Goal: Communication & Community: Answer question/provide support

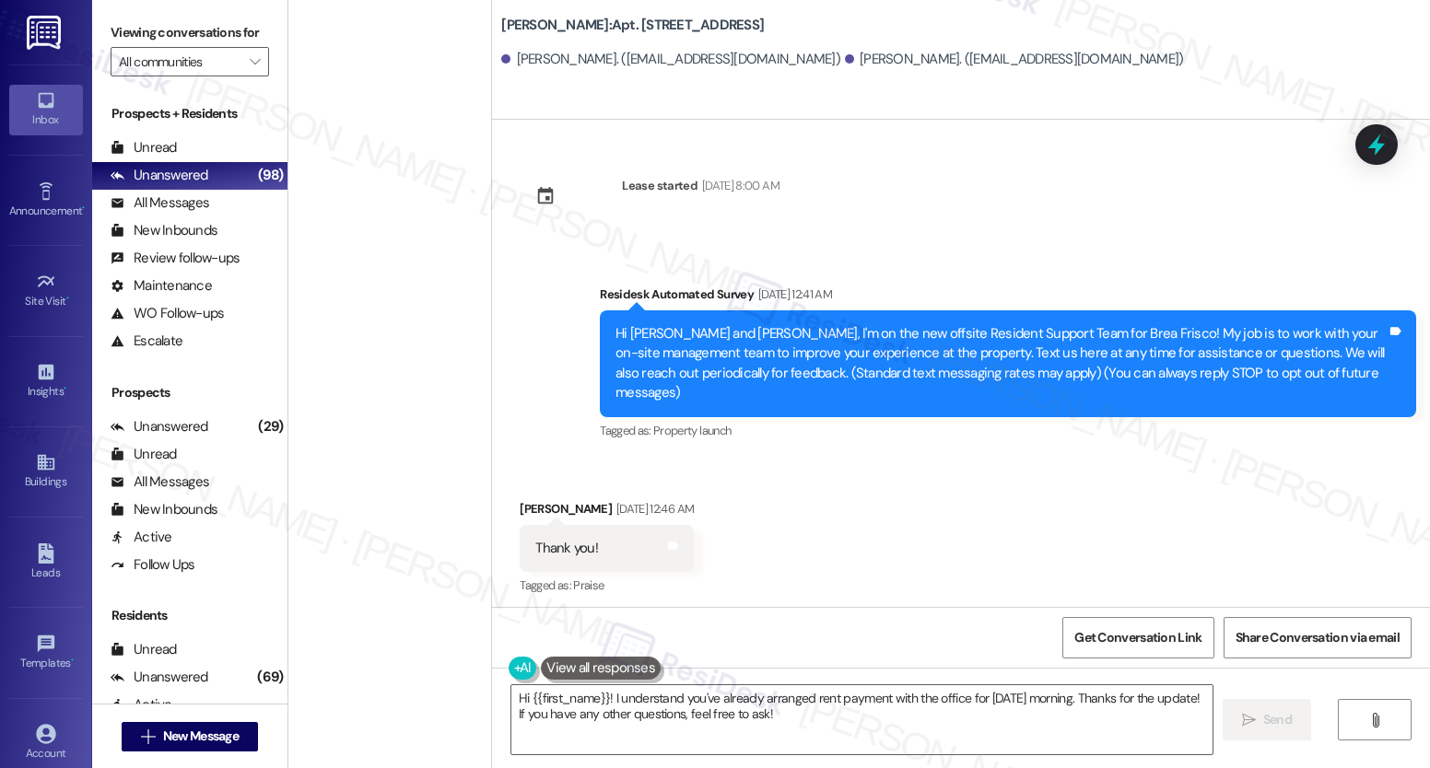
scroll to position [5638, 0]
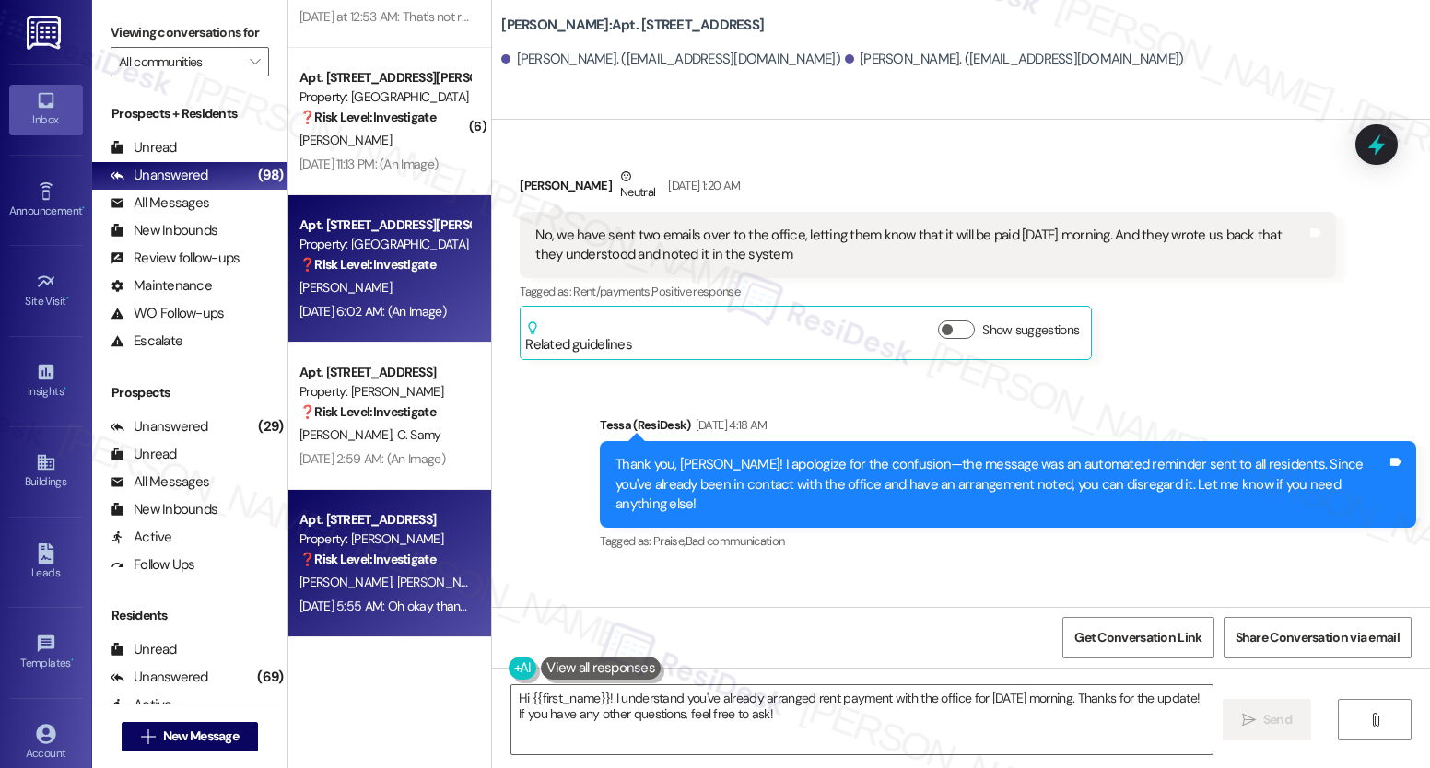
click at [397, 274] on div "❓ Risk Level: Investigate No message text available" at bounding box center [384, 264] width 170 height 19
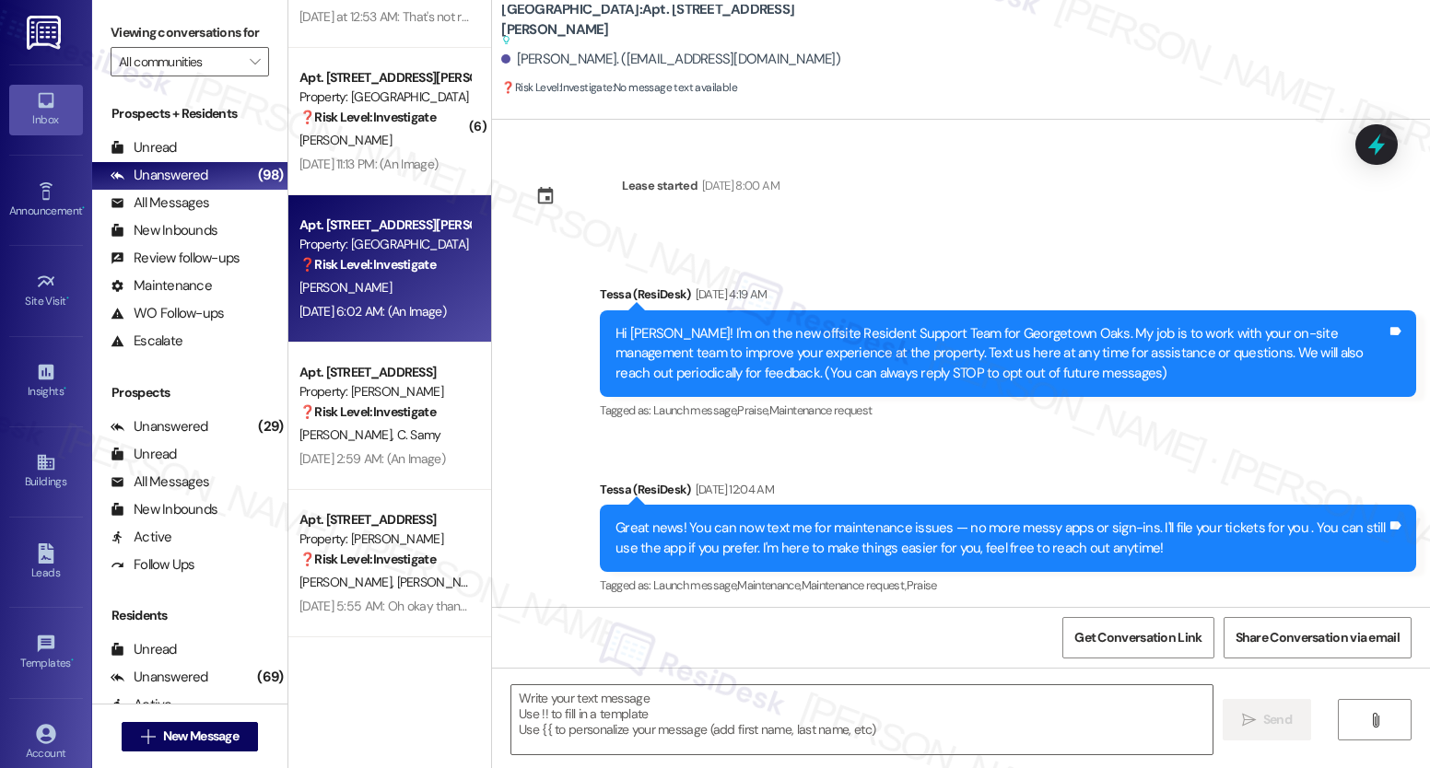
scroll to position [3317, 0]
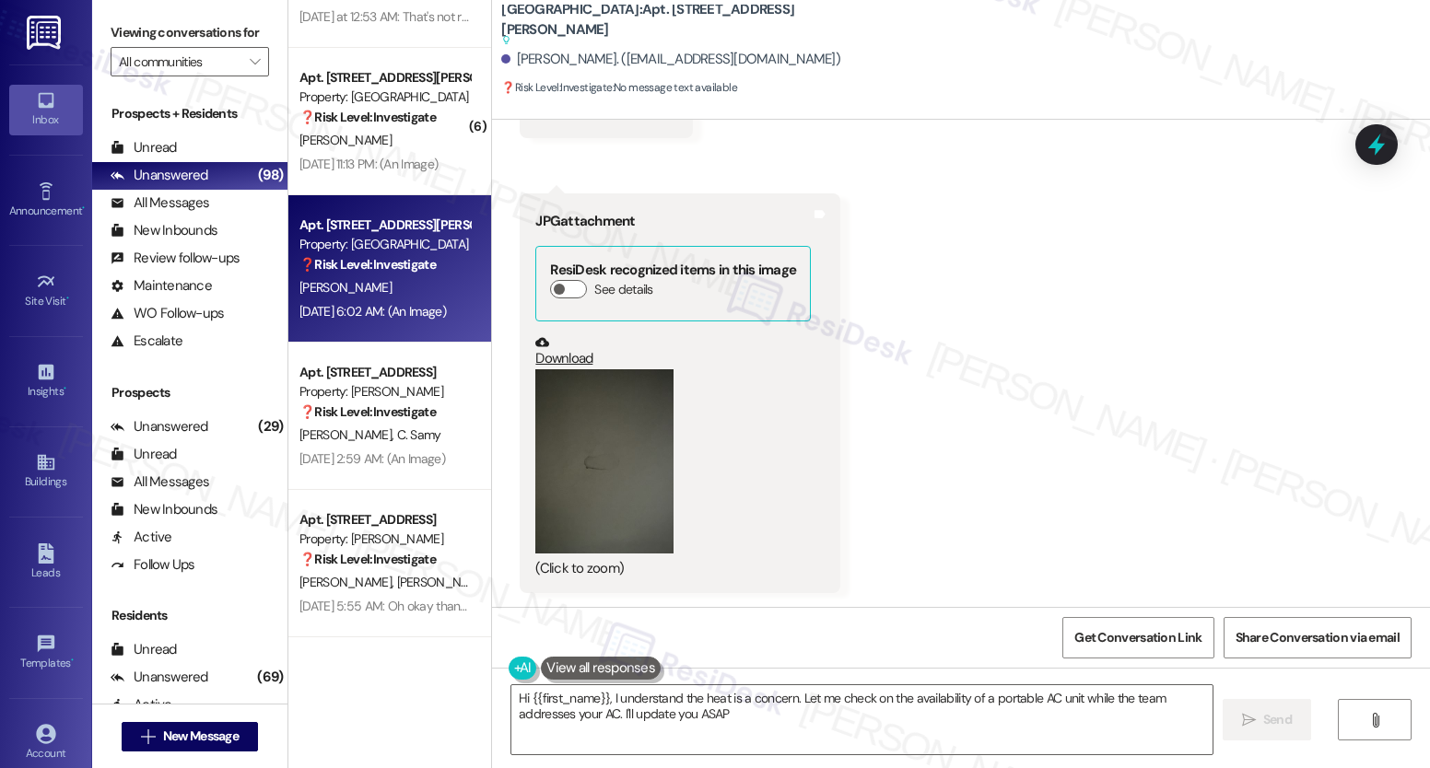
type textarea "Hi {{first_name}}, I understand the heat is a concern. Let me check on the avai…"
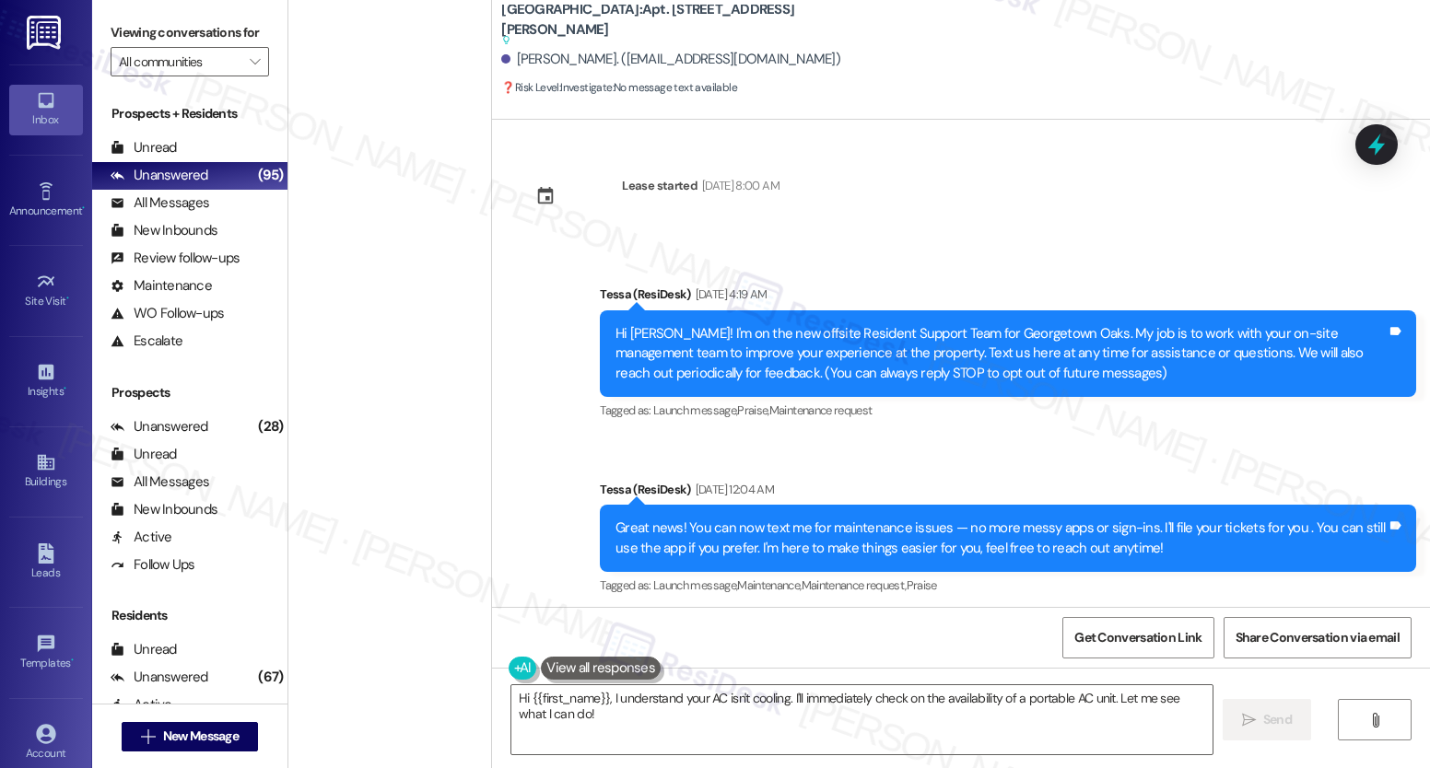
scroll to position [3287, 0]
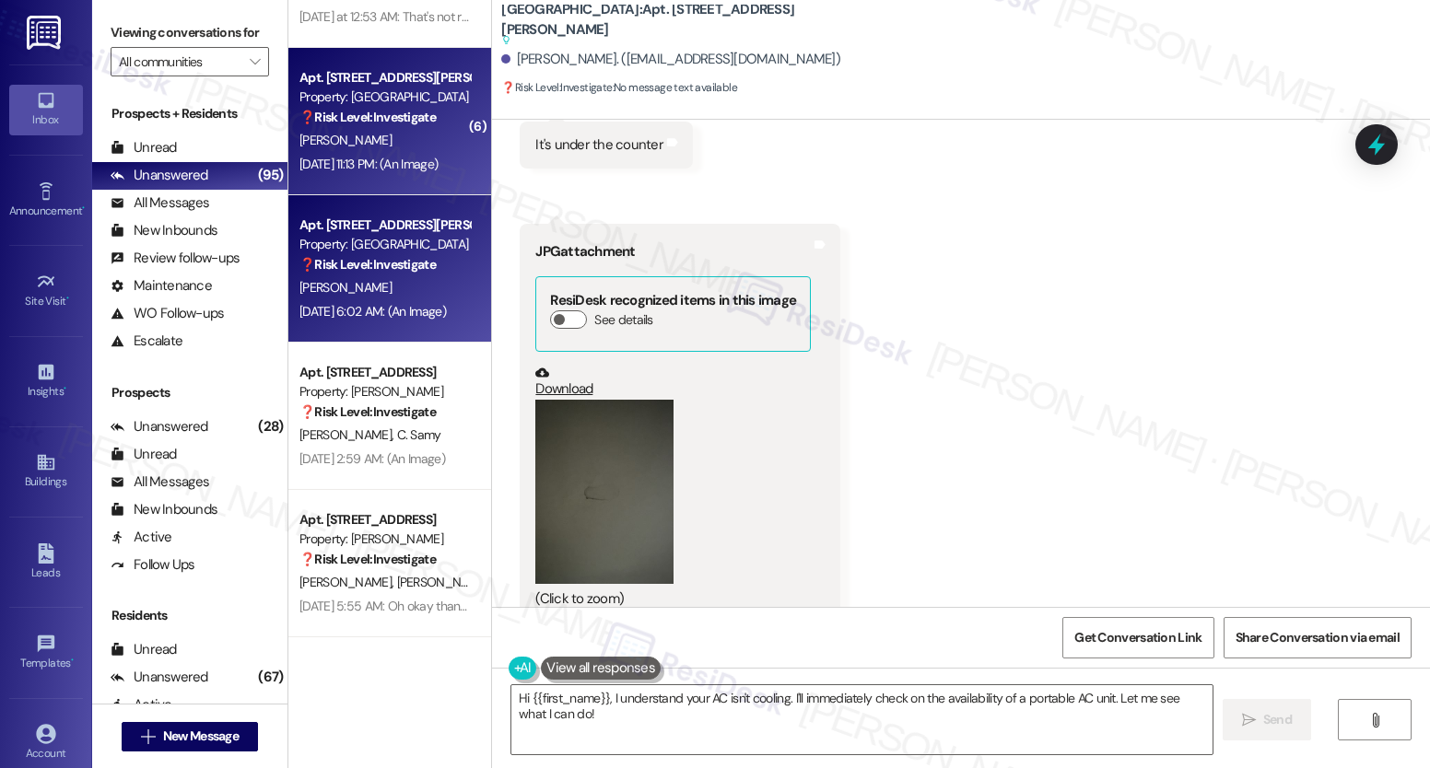
click at [381, 181] on div "Apt. 109, 1015 King George Blvd Property: Georgetown Oaks ❓ Risk Level: Investi…" at bounding box center [389, 121] width 203 height 147
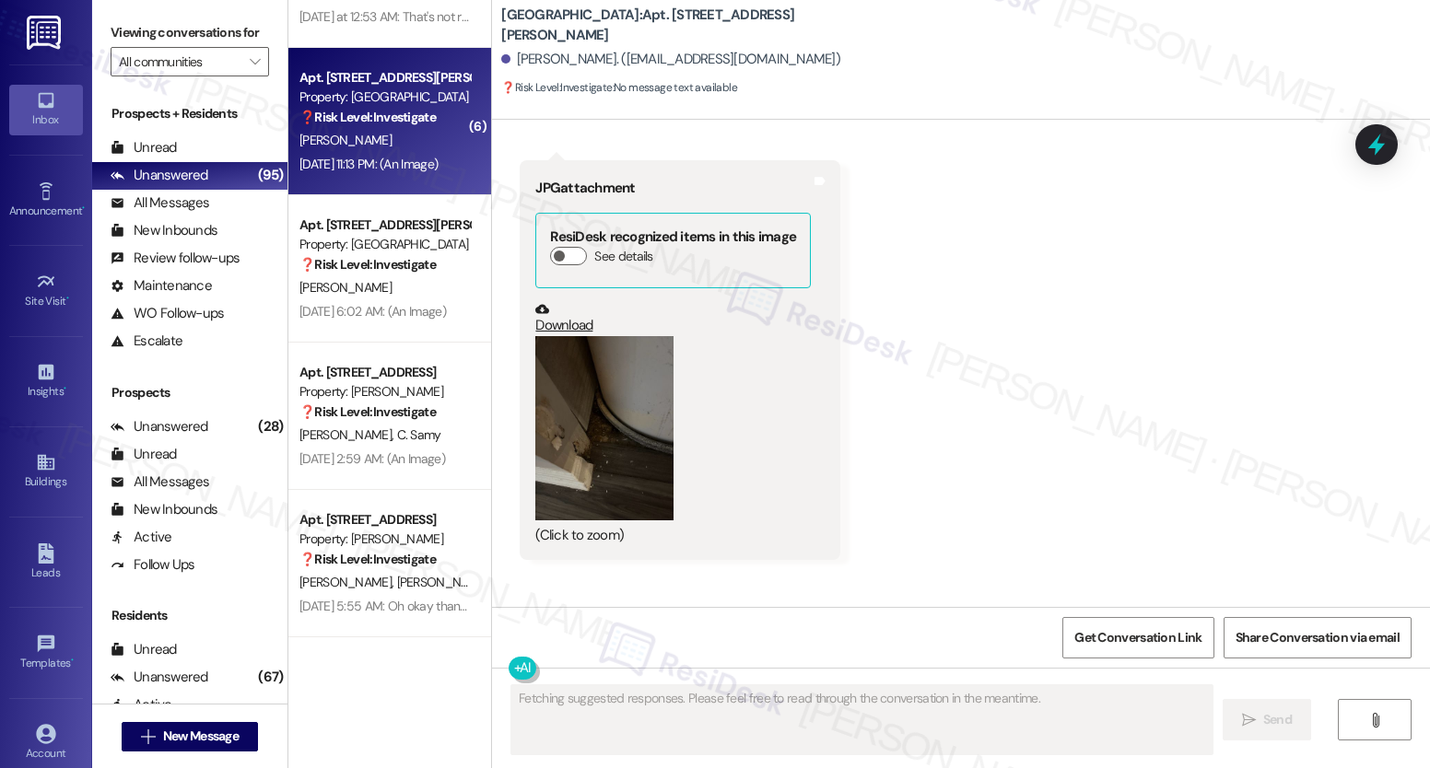
scroll to position [3431, 0]
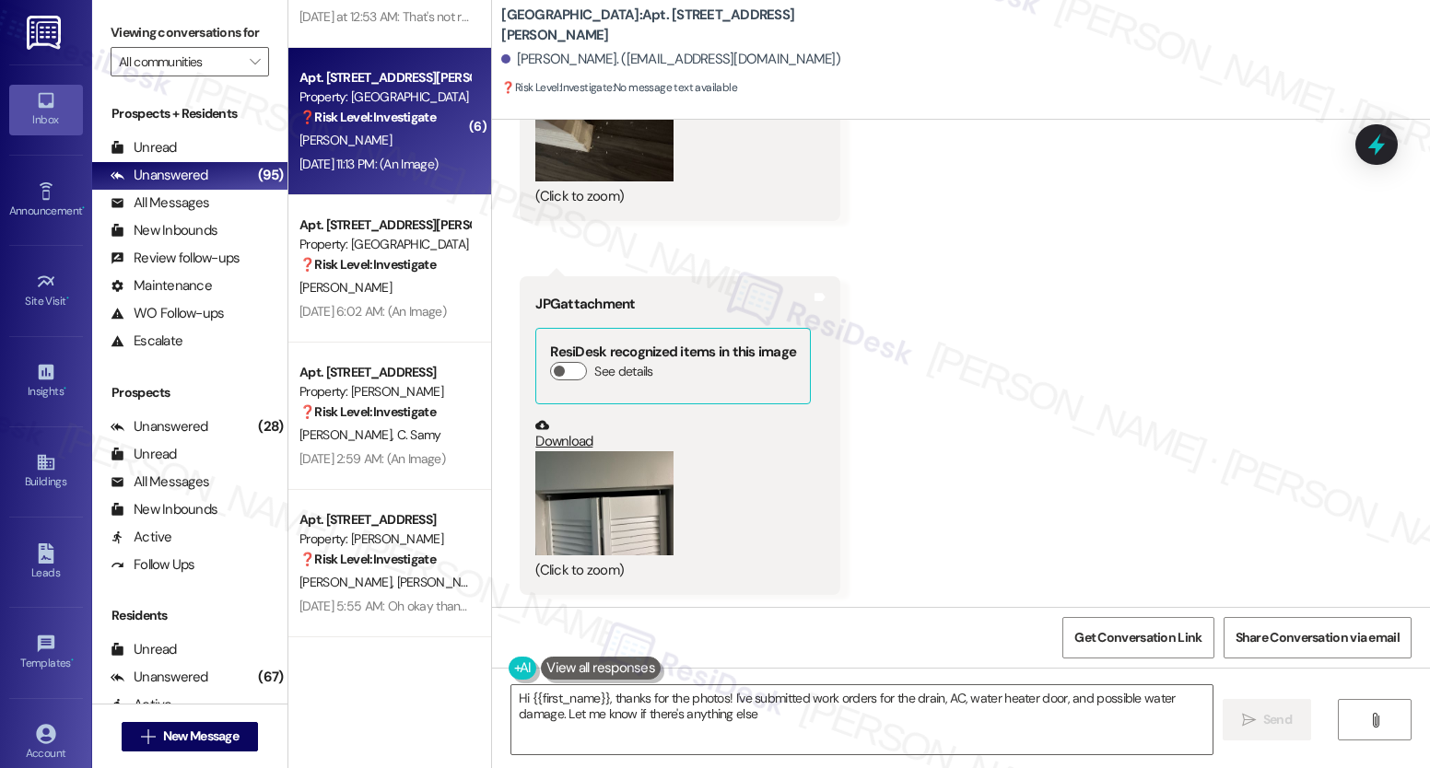
type textarea "Hi {{first_name}}, thanks for the photos! I've submitted work orders for the dr…"
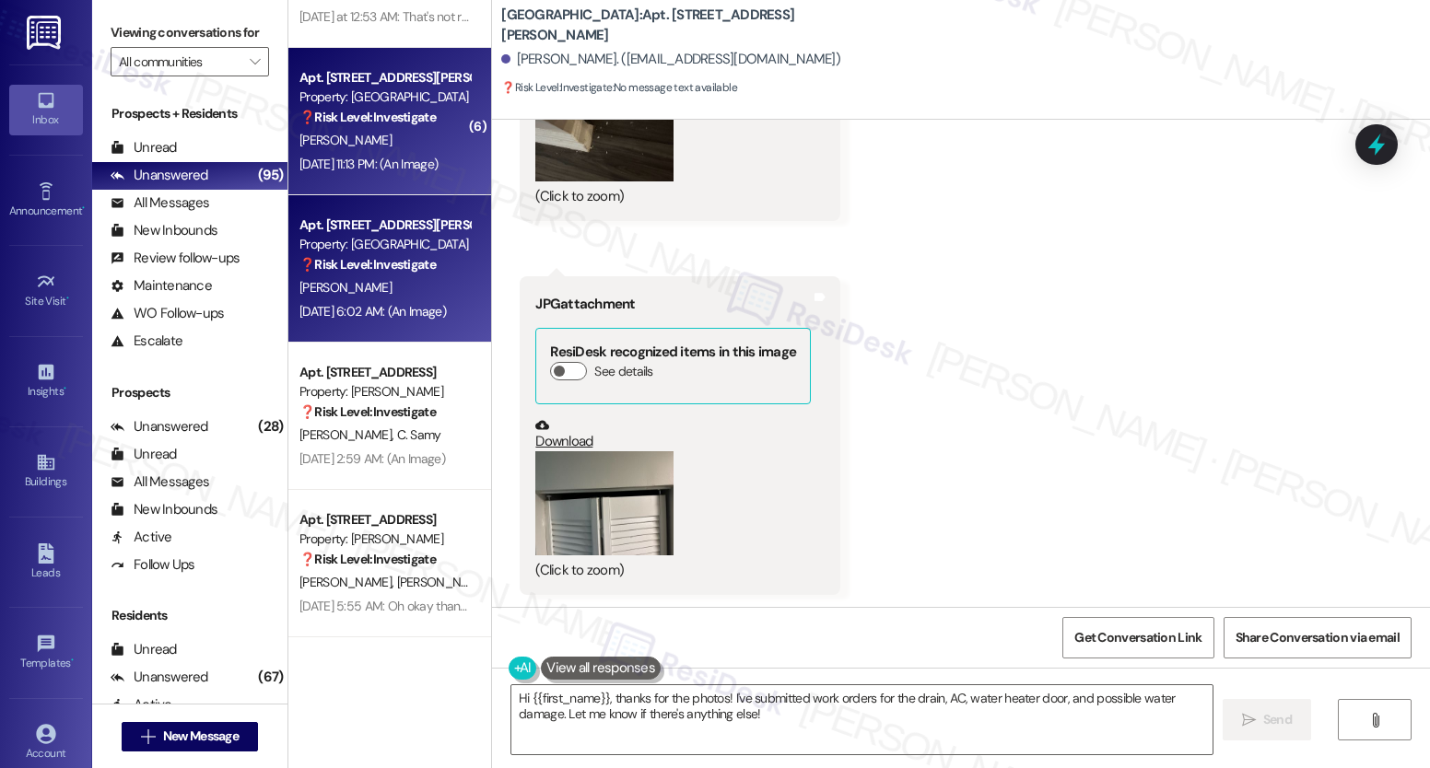
click at [368, 309] on div "Aug 12, 2025 at 6:02 AM: (An Image) Aug 12, 2025 at 6:02 AM: (An Image)" at bounding box center [372, 311] width 147 height 17
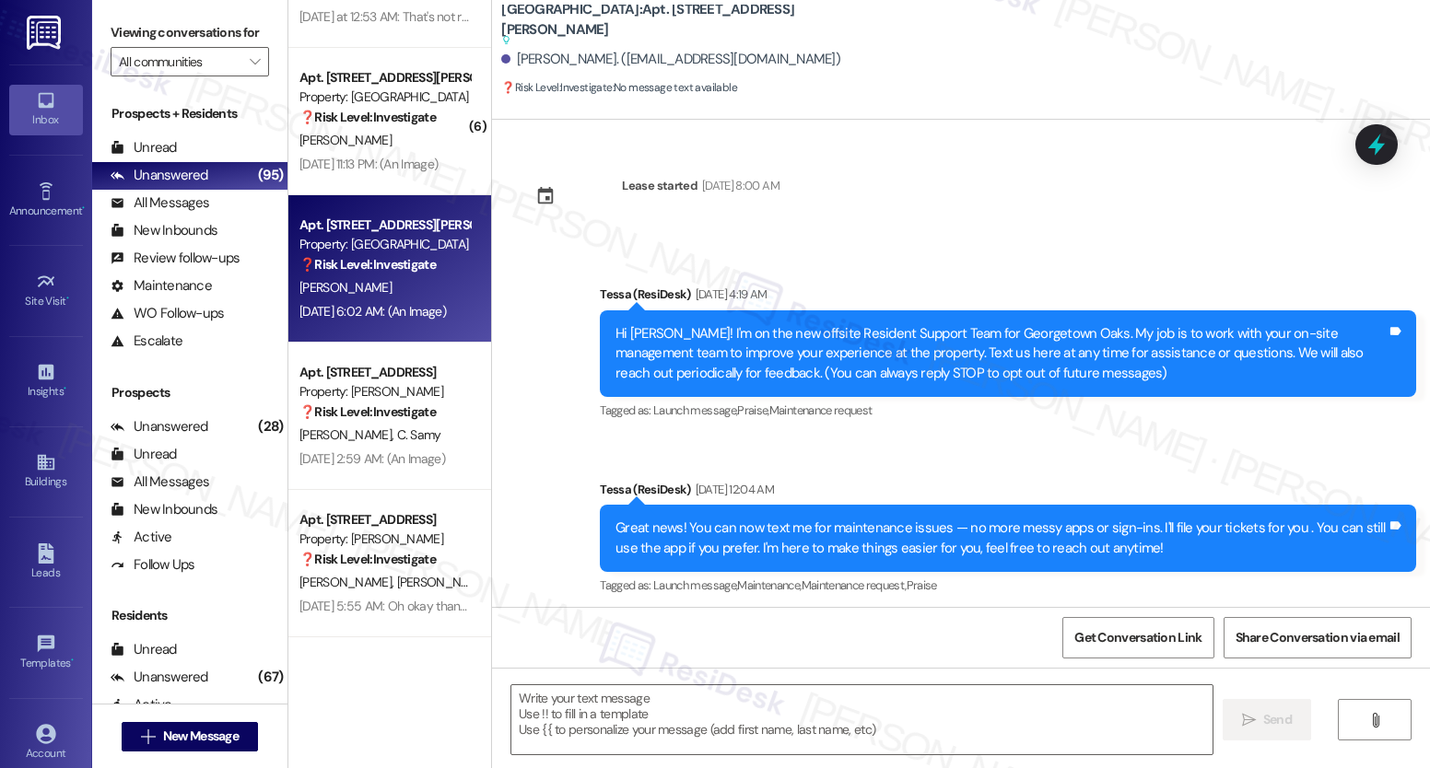
scroll to position [3316, 0]
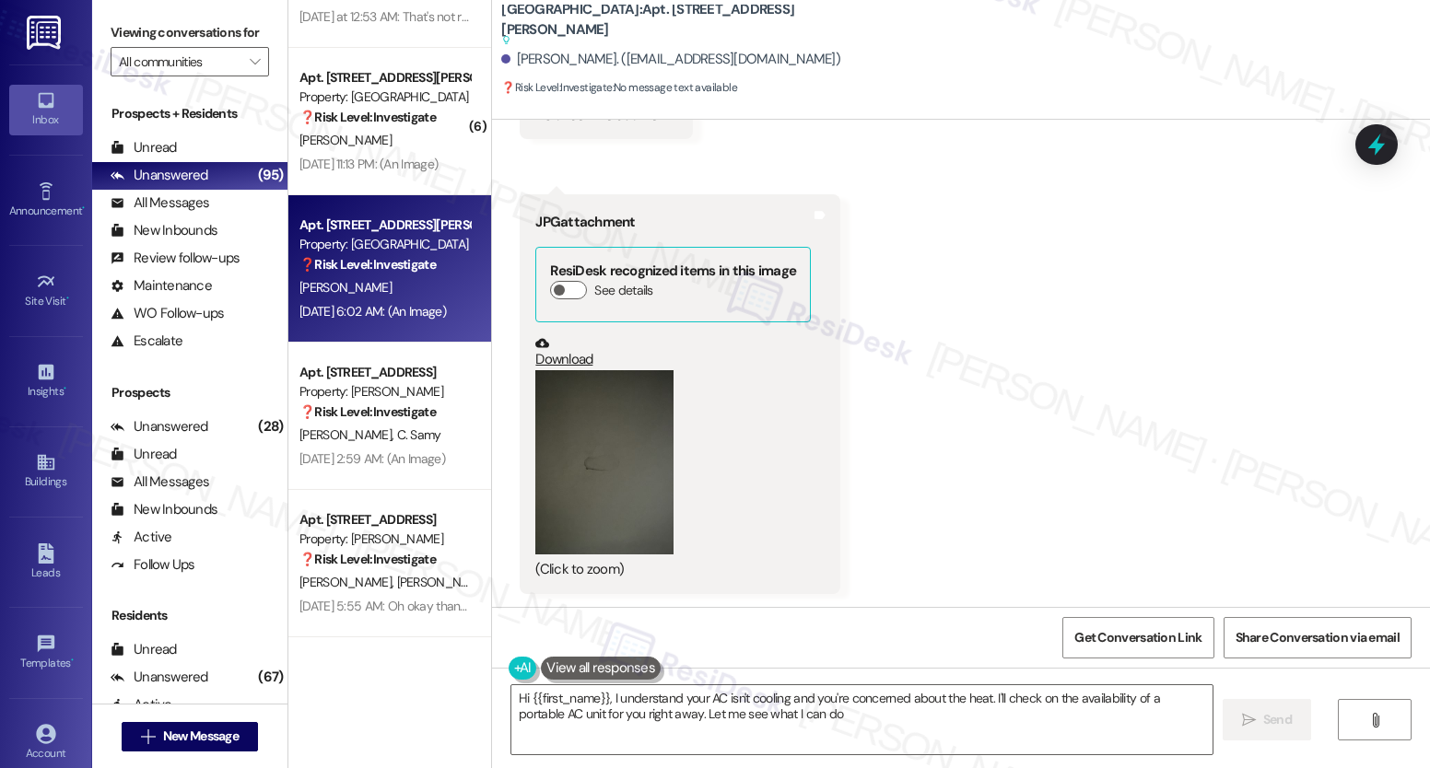
type textarea "Hi {{first_name}}, I understand your AC isn't cooling and you're concerned abou…"
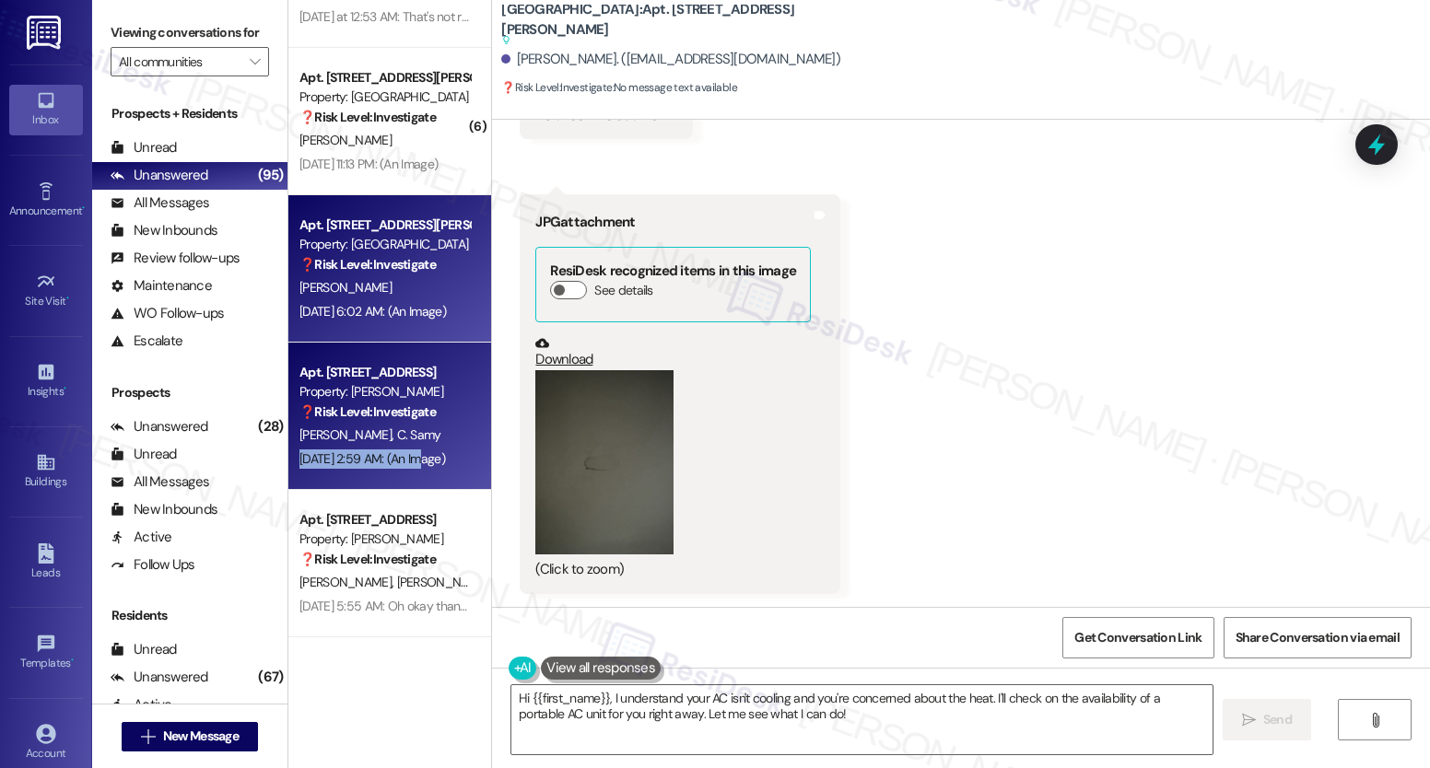
click at [410, 450] on div "Apt. 11216, 12330 Research Road Property: Brea Frisco ❓ Risk Level: Investigate…" at bounding box center [389, 416] width 203 height 147
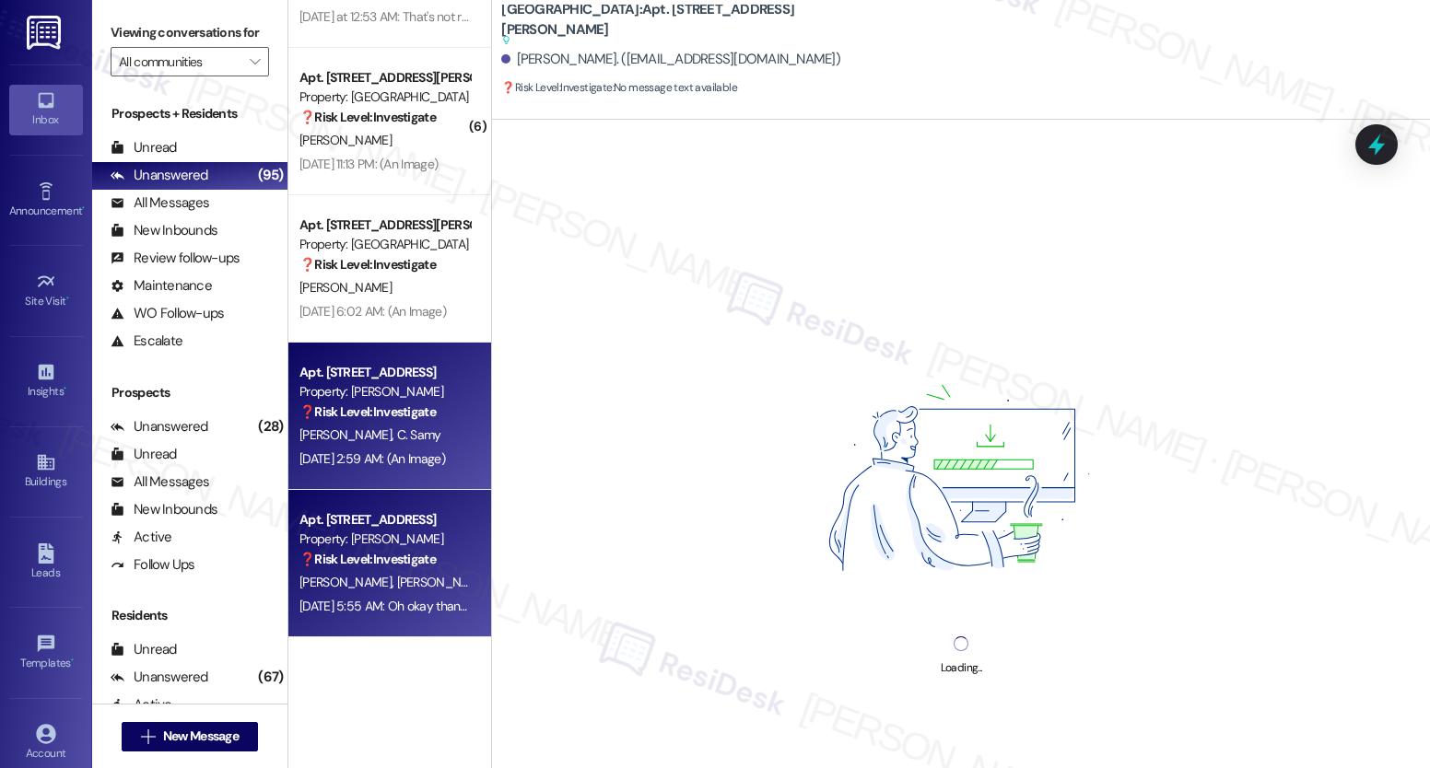
click at [357, 601] on div "Aug 08, 2025 at 5:55 AM: Oh okay thank you! Aug 08, 2025 at 5:55 AM: Oh okay th…" at bounding box center [395, 606] width 192 height 17
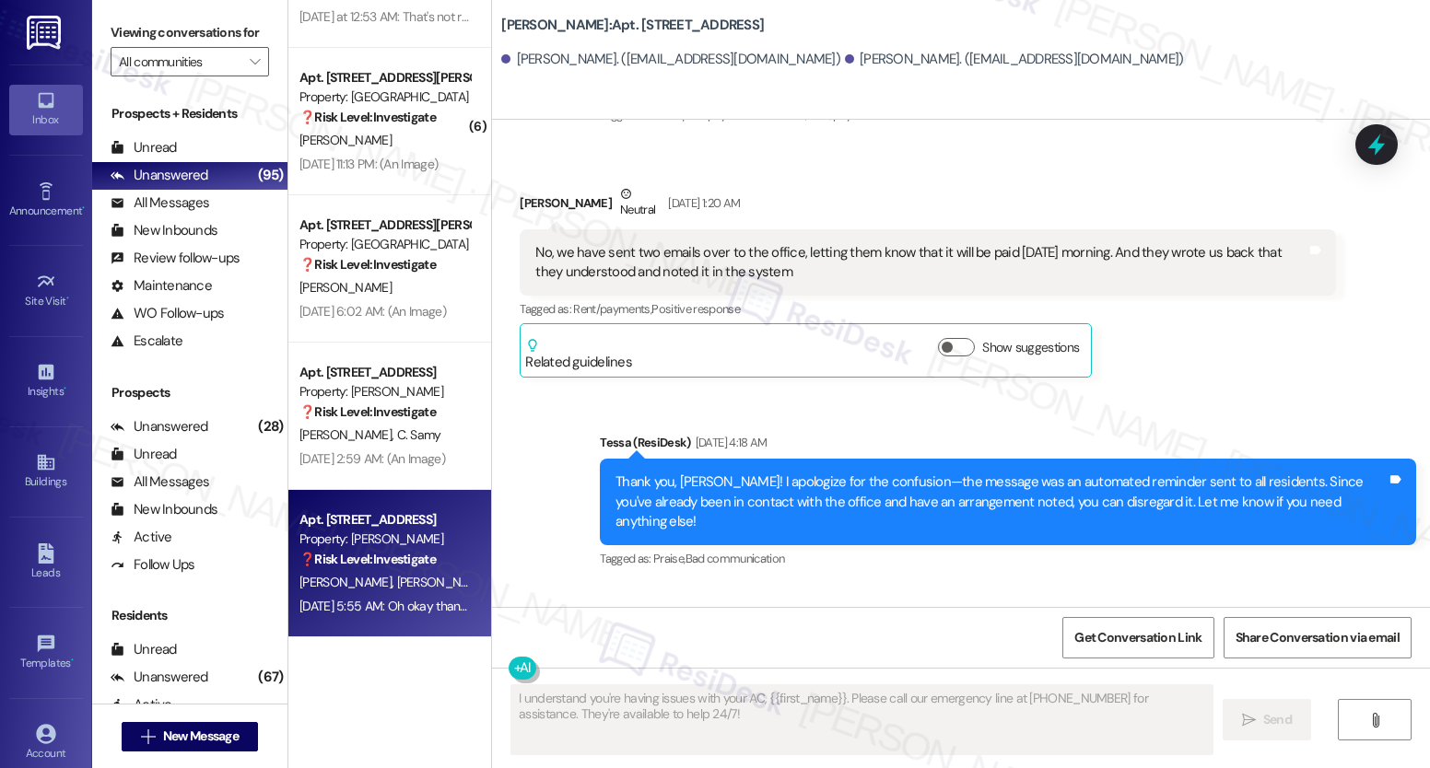
scroll to position [5638, 0]
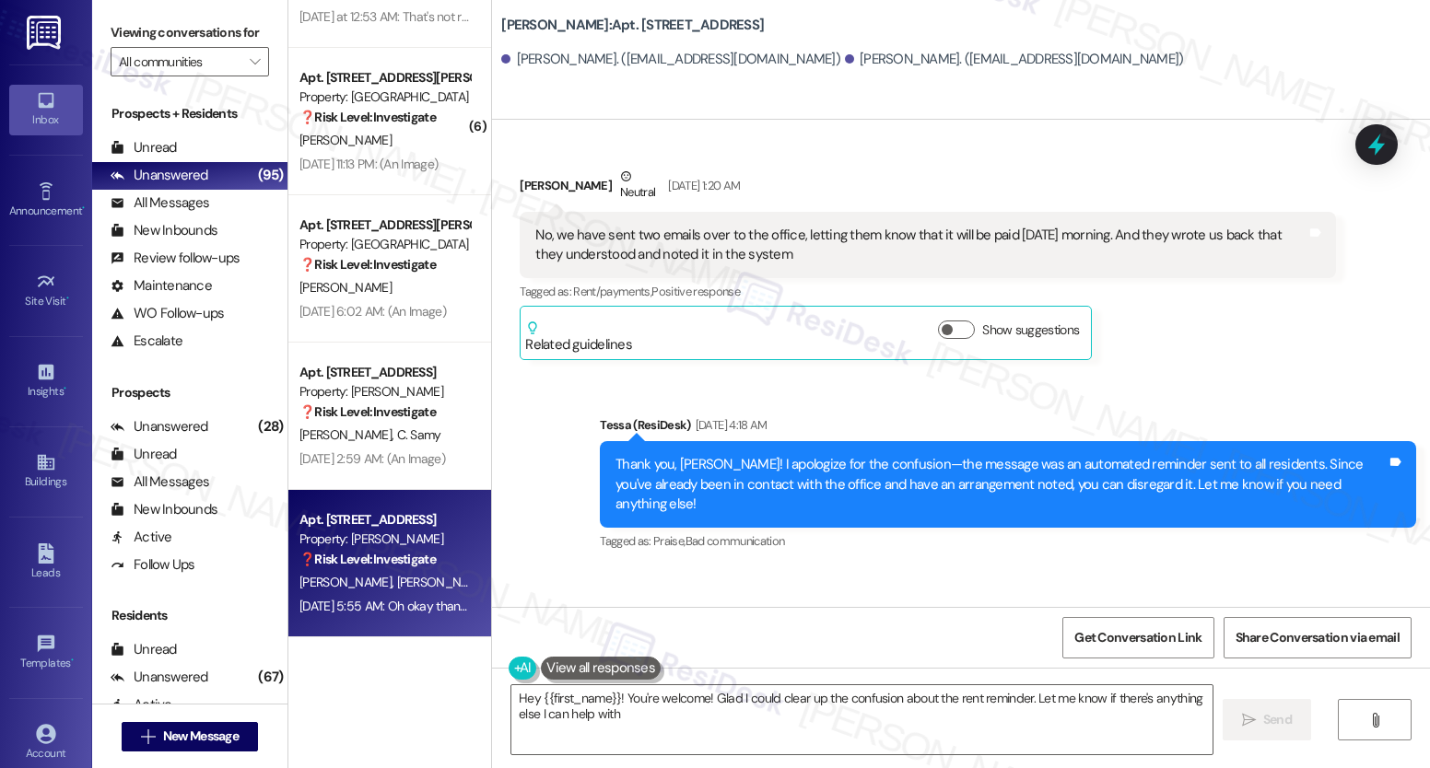
type textarea "Hey {{first_name}}! You're welcome! Glad I could clear up the confusion about t…"
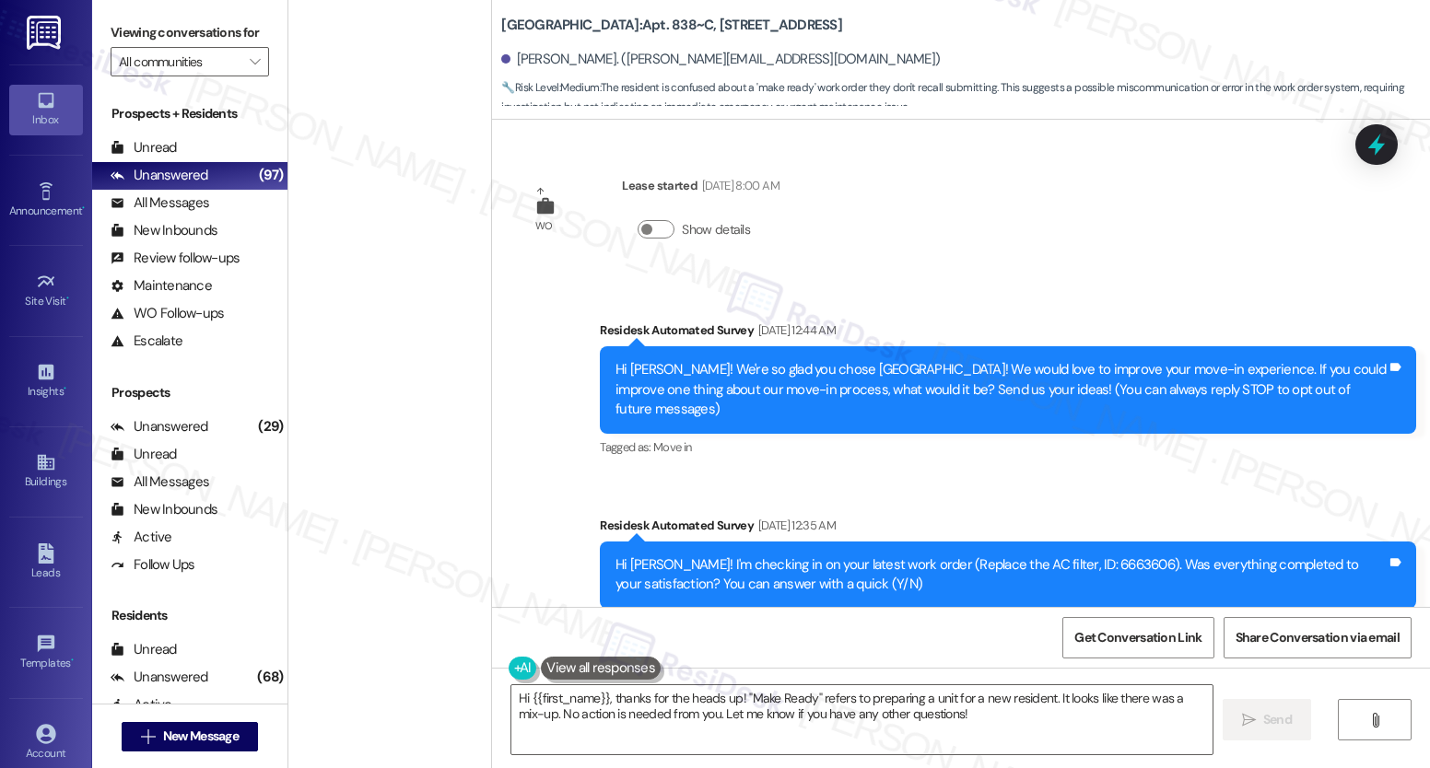
scroll to position [1187, 0]
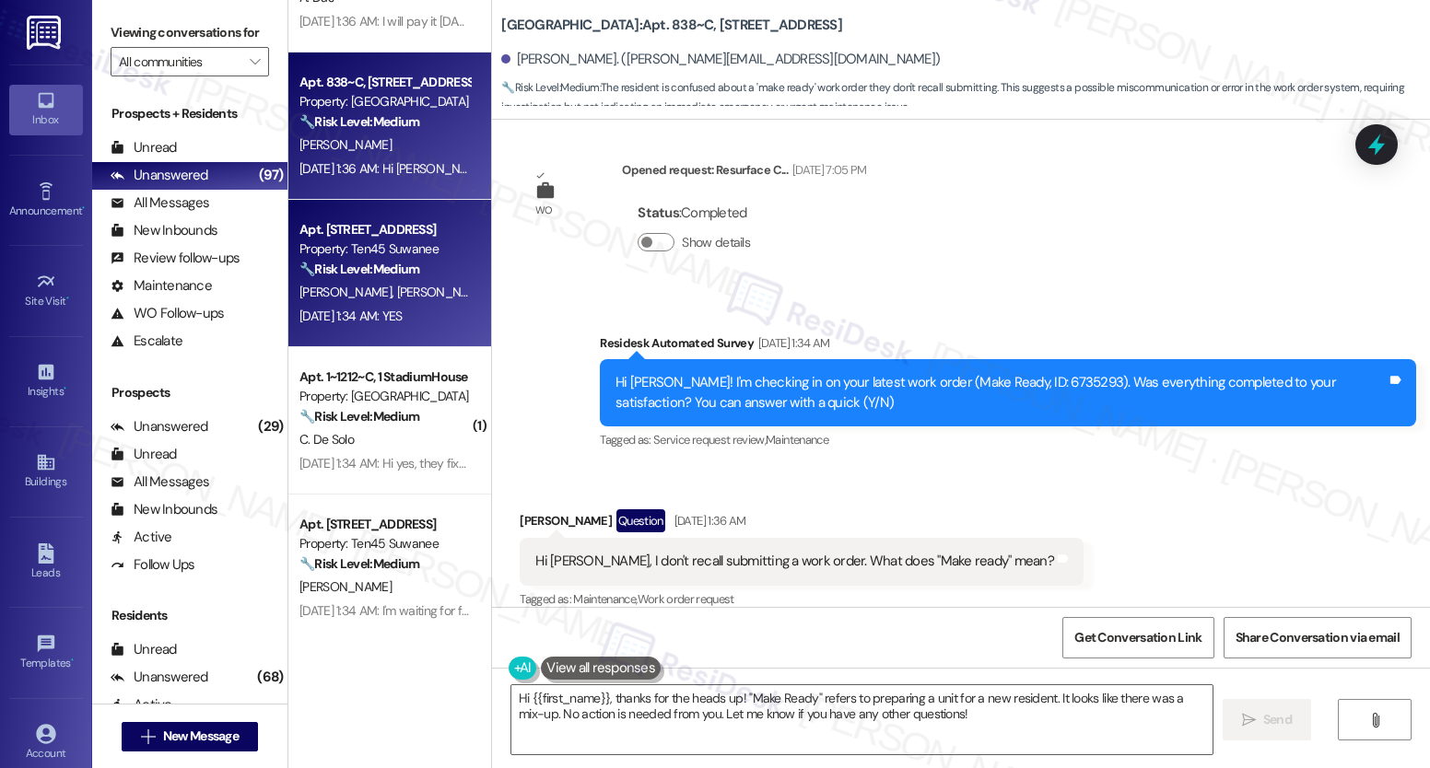
click at [415, 292] on div "[PERSON_NAME] [PERSON_NAME]" at bounding box center [385, 292] width 174 height 23
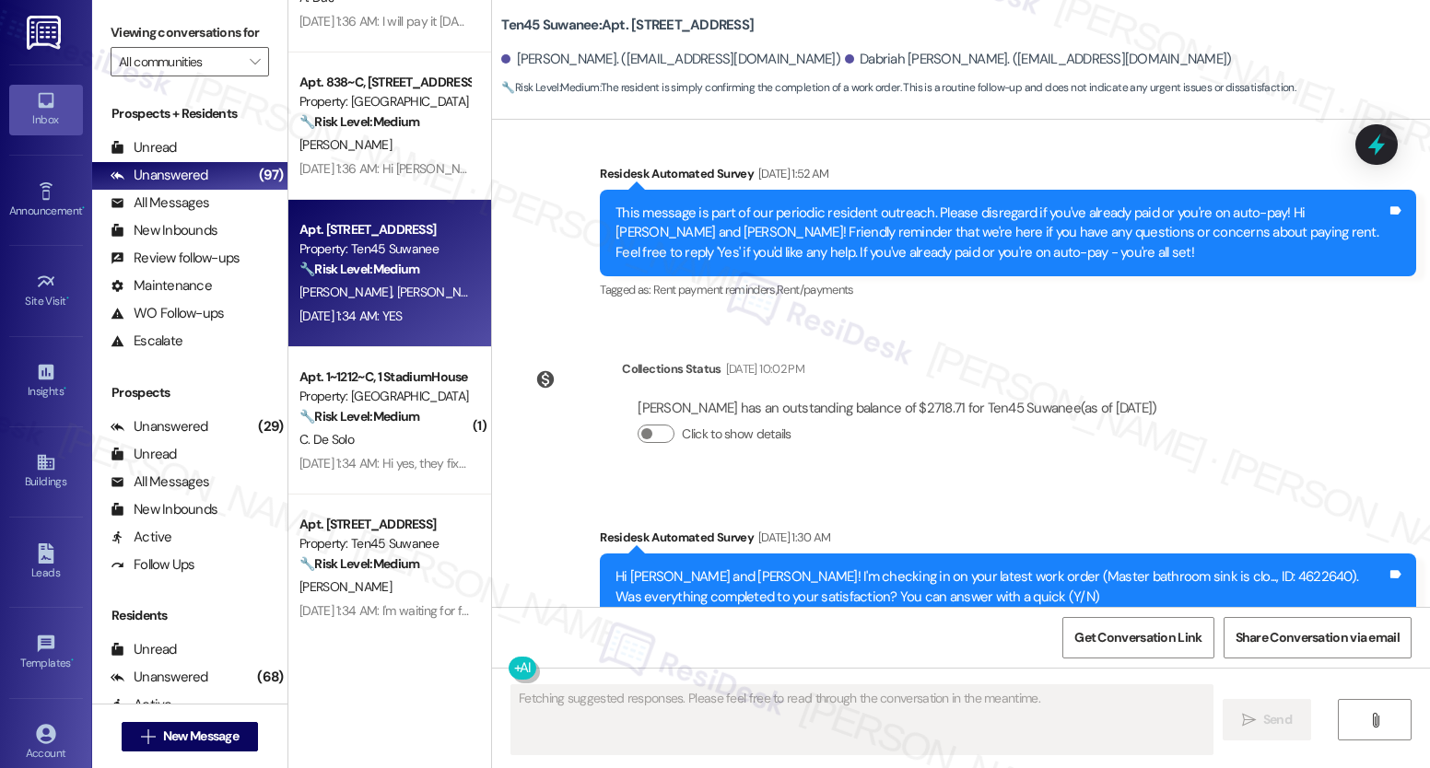
scroll to position [1282, 0]
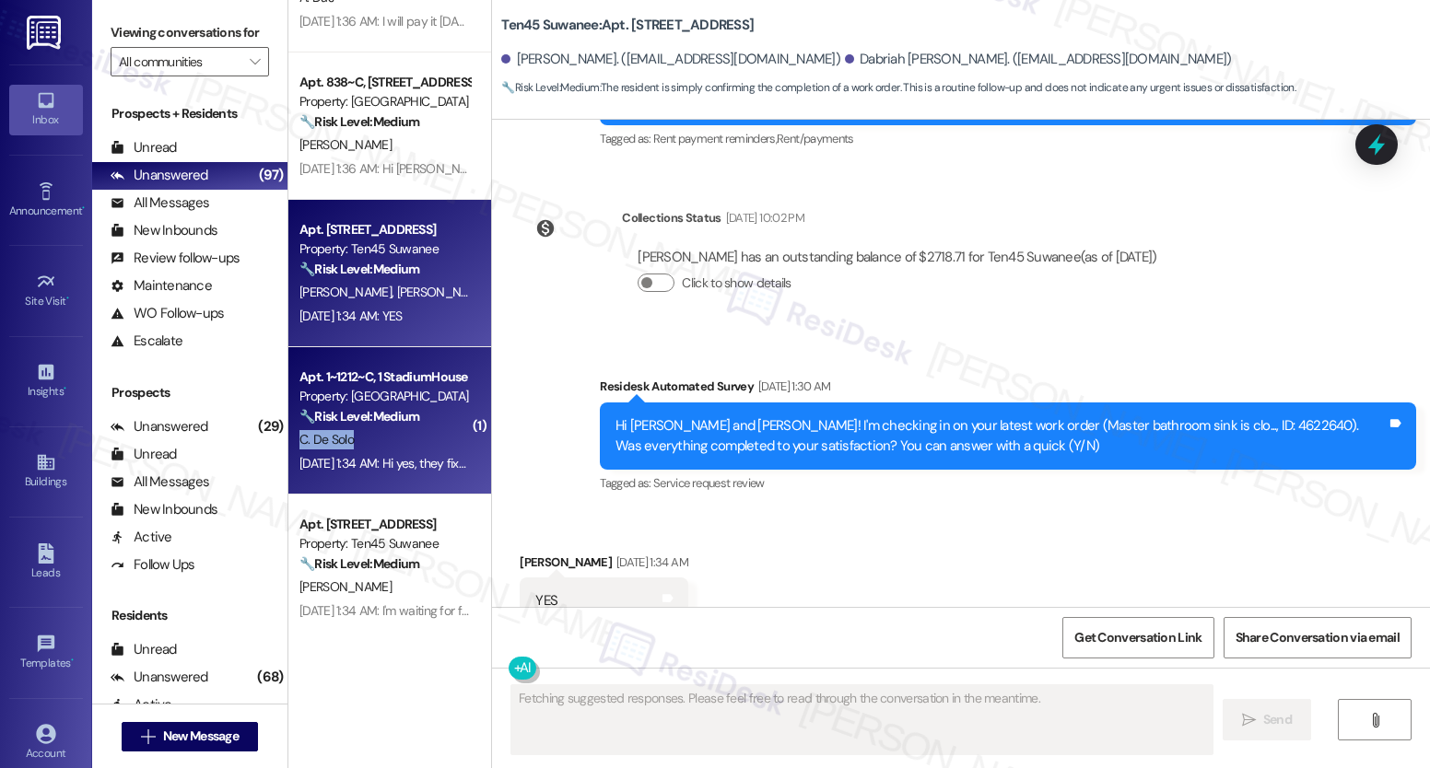
click at [393, 430] on div "Apt. 1~1212~C, 1 StadiumHouse Property: Stadium House 🔧 Risk Level: Medium The …" at bounding box center [389, 420] width 203 height 147
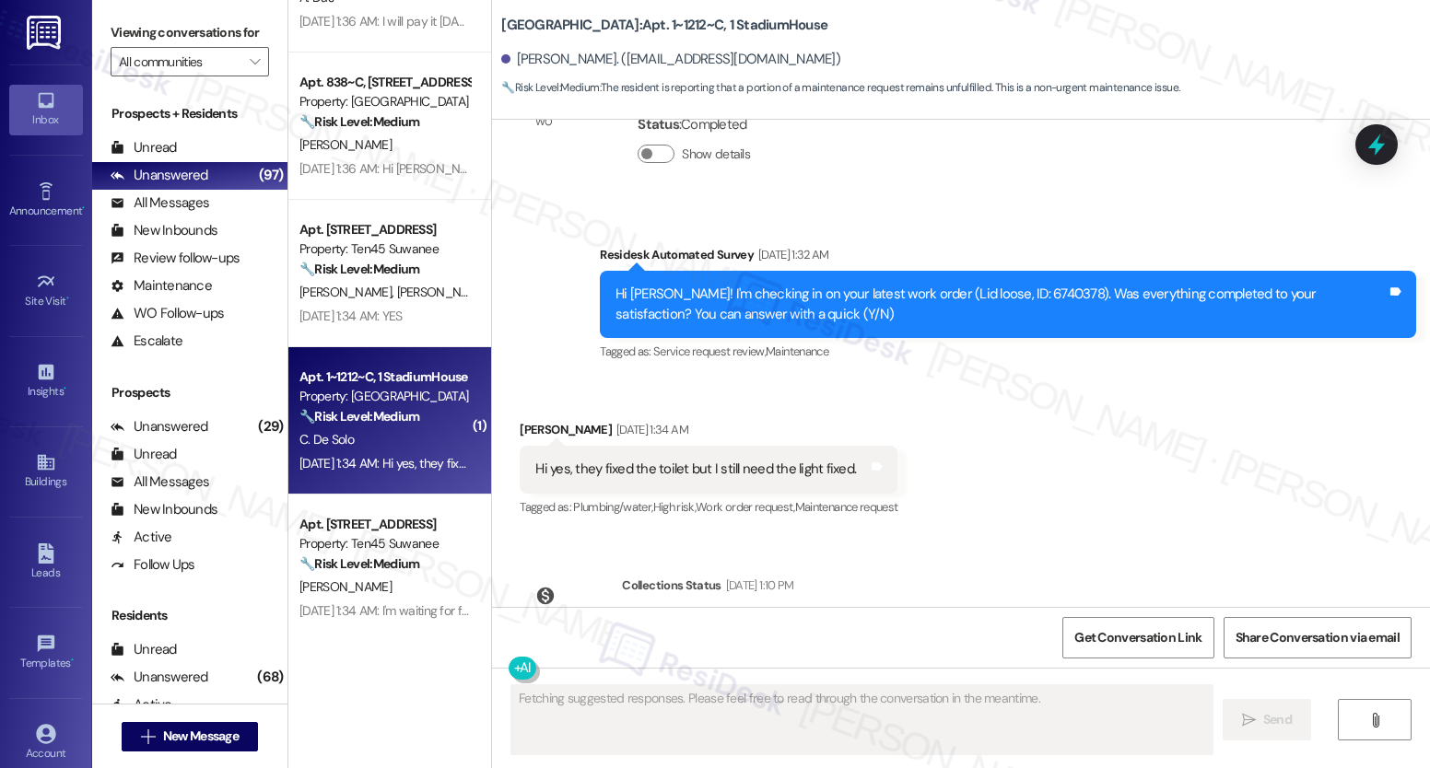
scroll to position [486, 0]
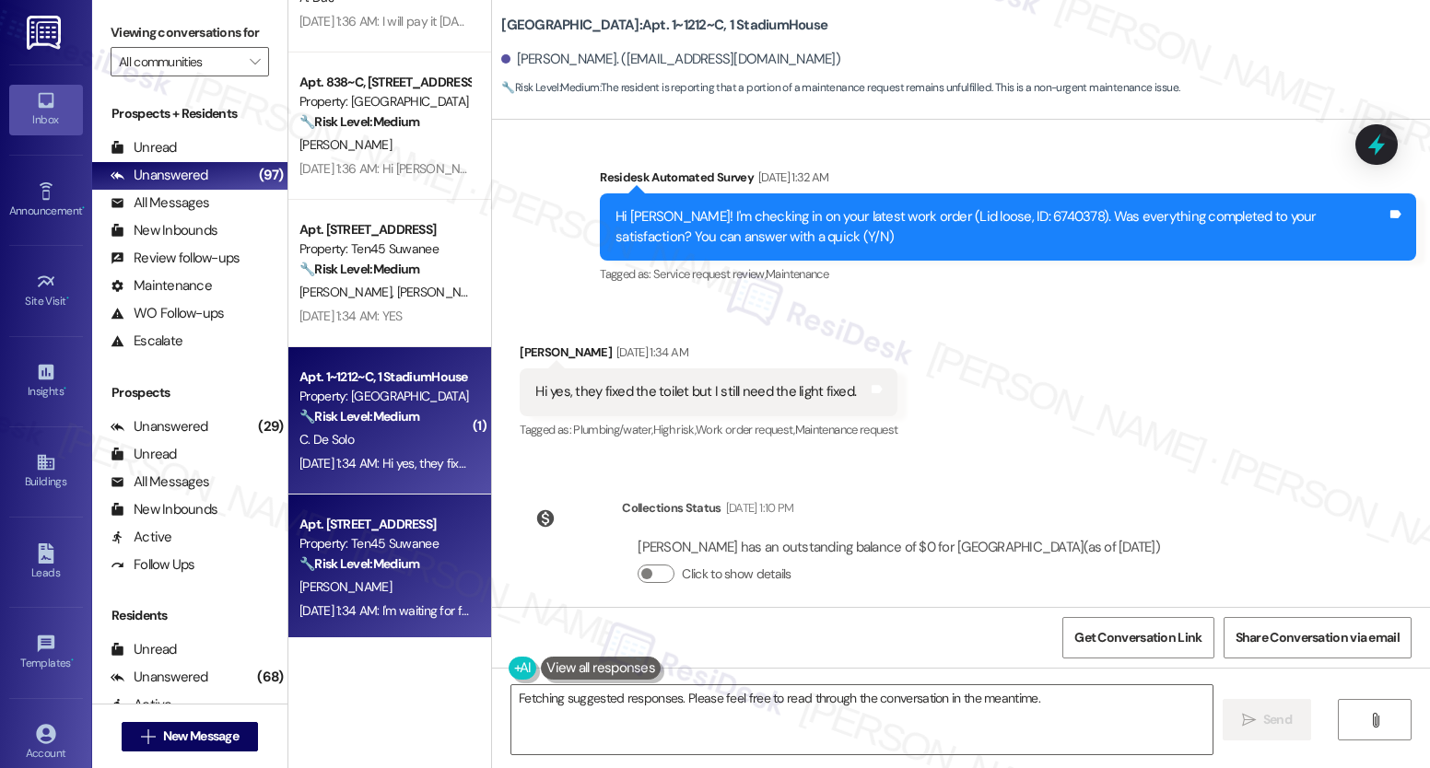
click at [305, 539] on div "Property: Ten45 Suwanee" at bounding box center [384, 543] width 170 height 19
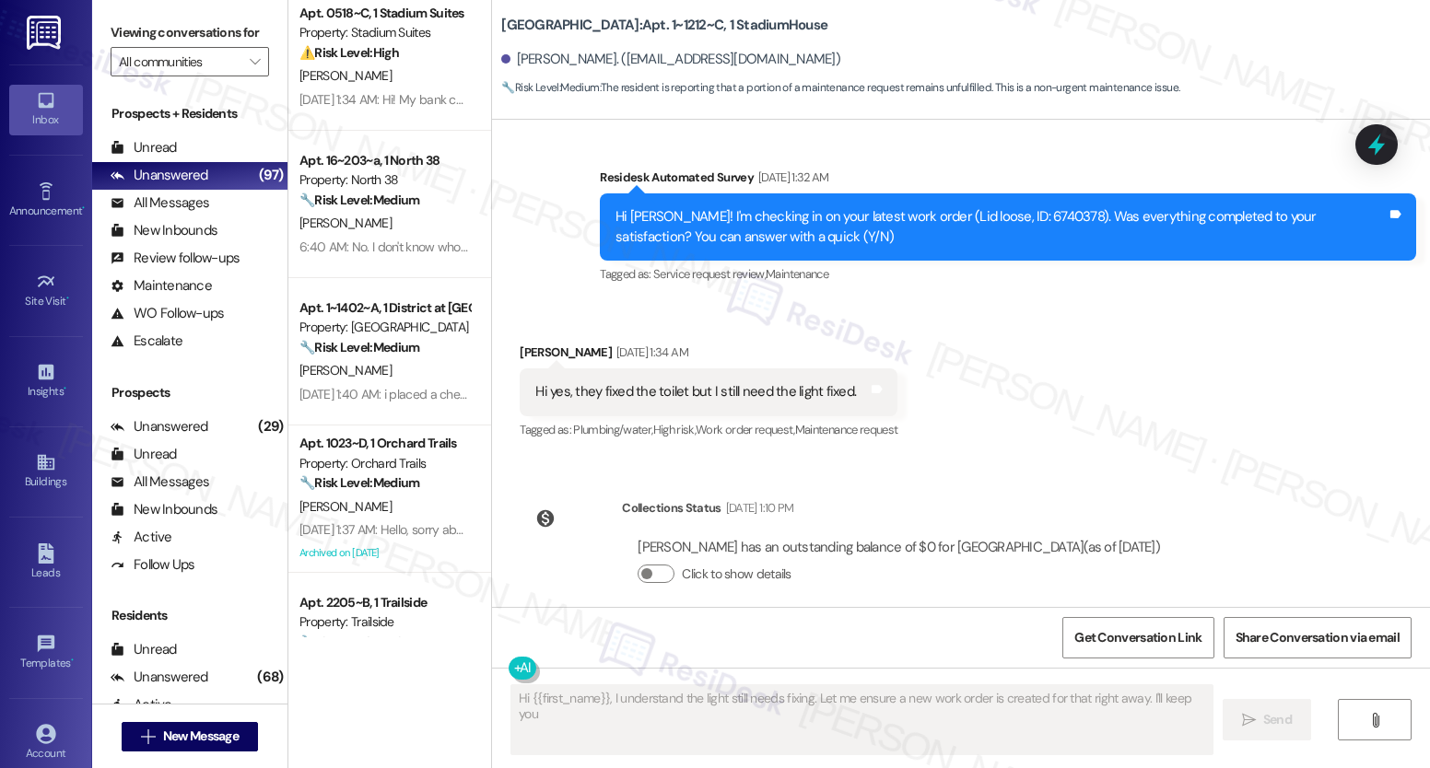
scroll to position [701, 0]
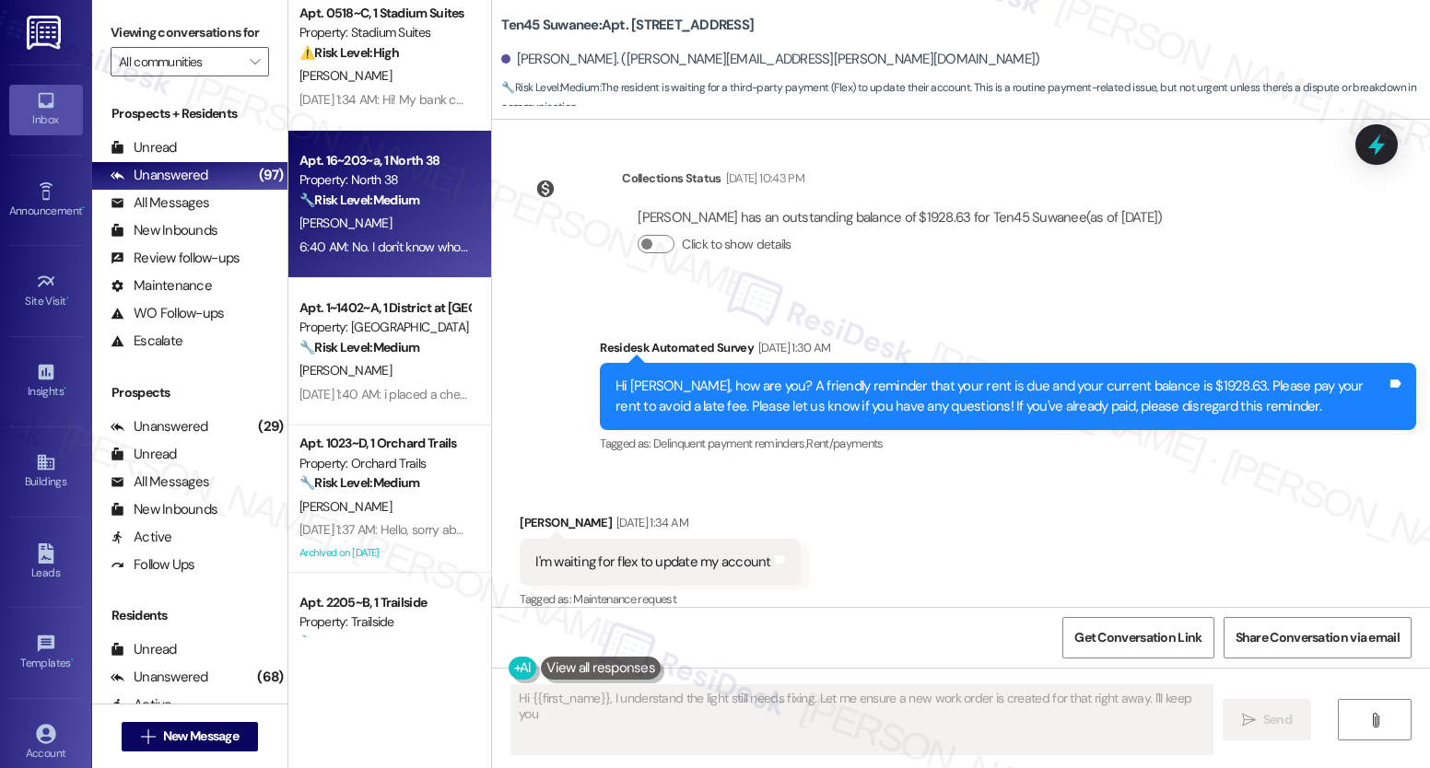
click at [383, 171] on div "Property: North 38" at bounding box center [384, 179] width 170 height 19
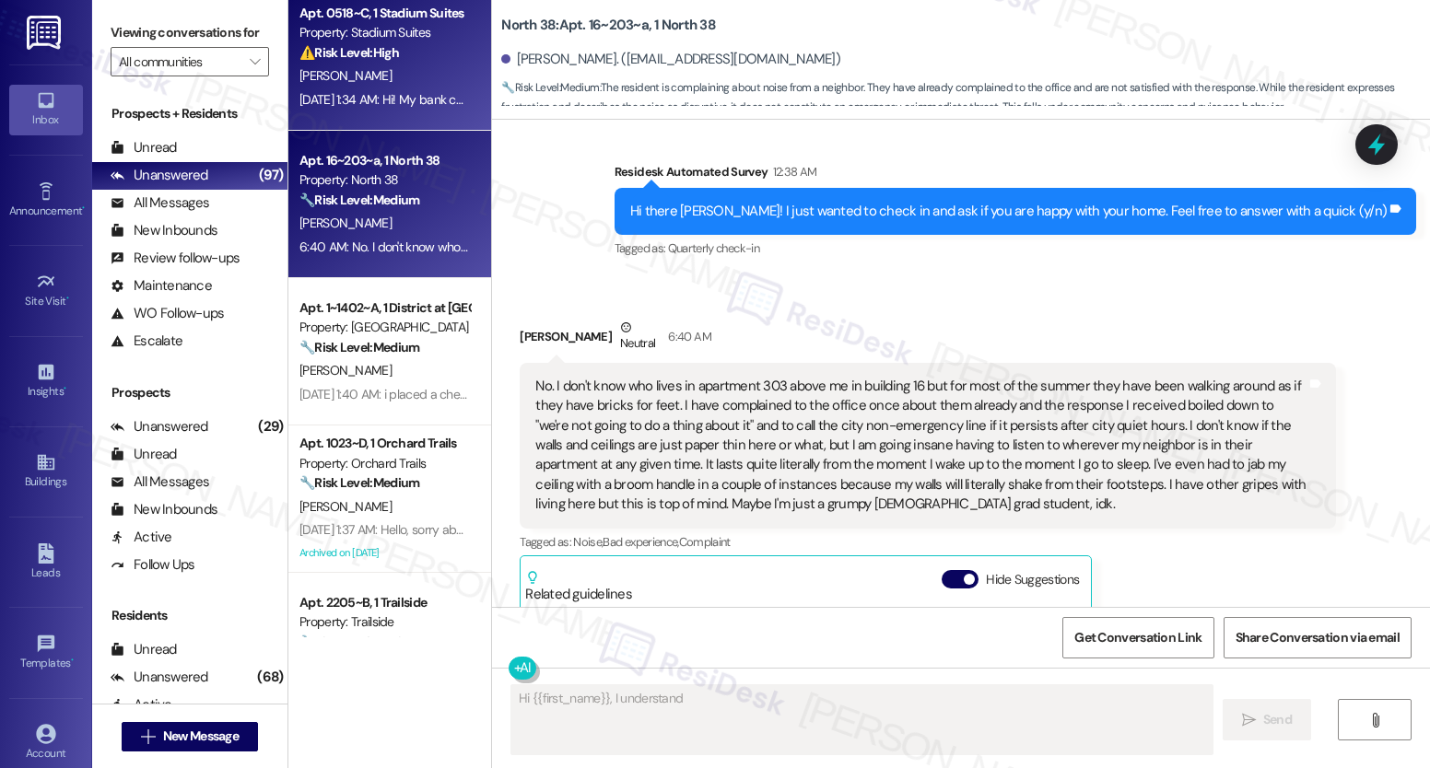
click at [397, 83] on div "[PERSON_NAME]" at bounding box center [385, 76] width 174 height 23
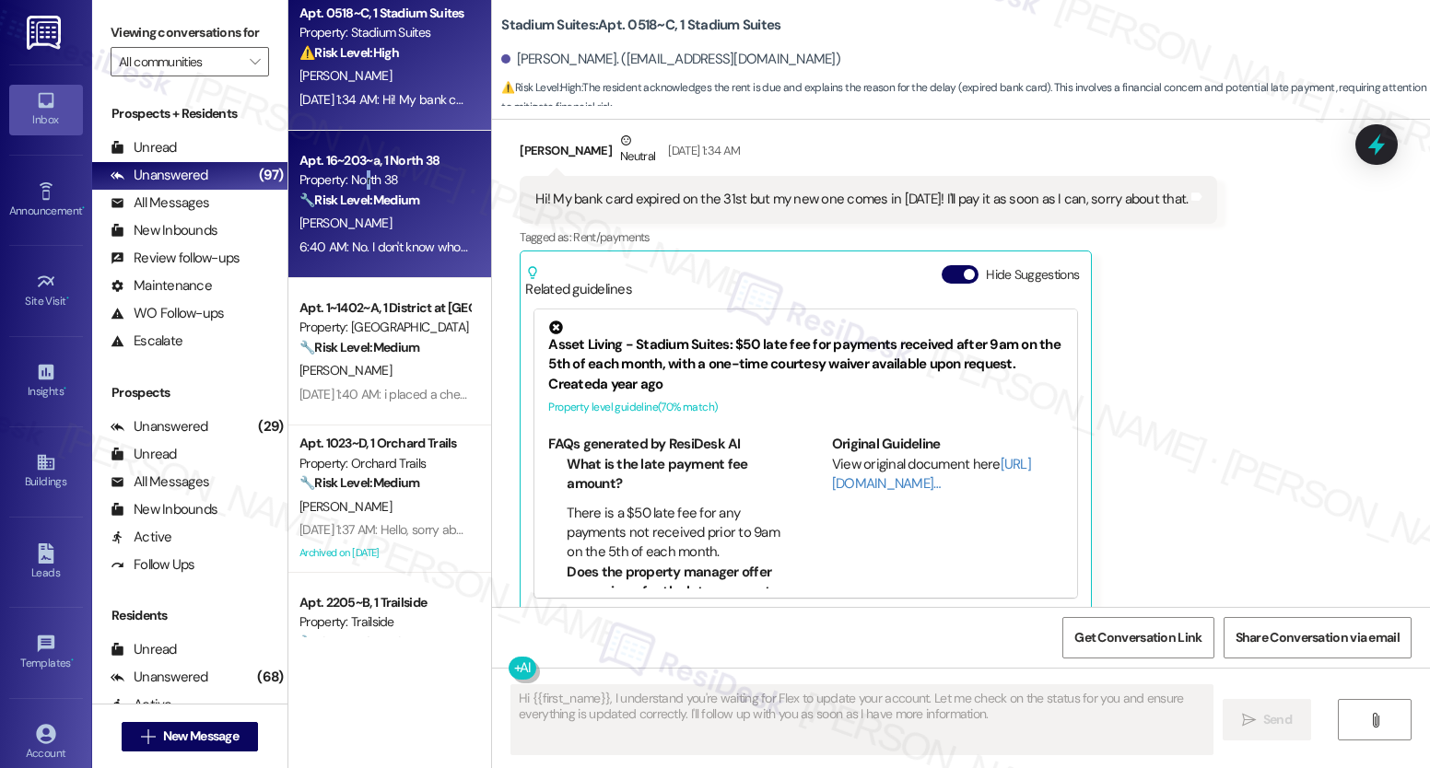
click at [356, 183] on div "Property: North 38" at bounding box center [384, 179] width 170 height 19
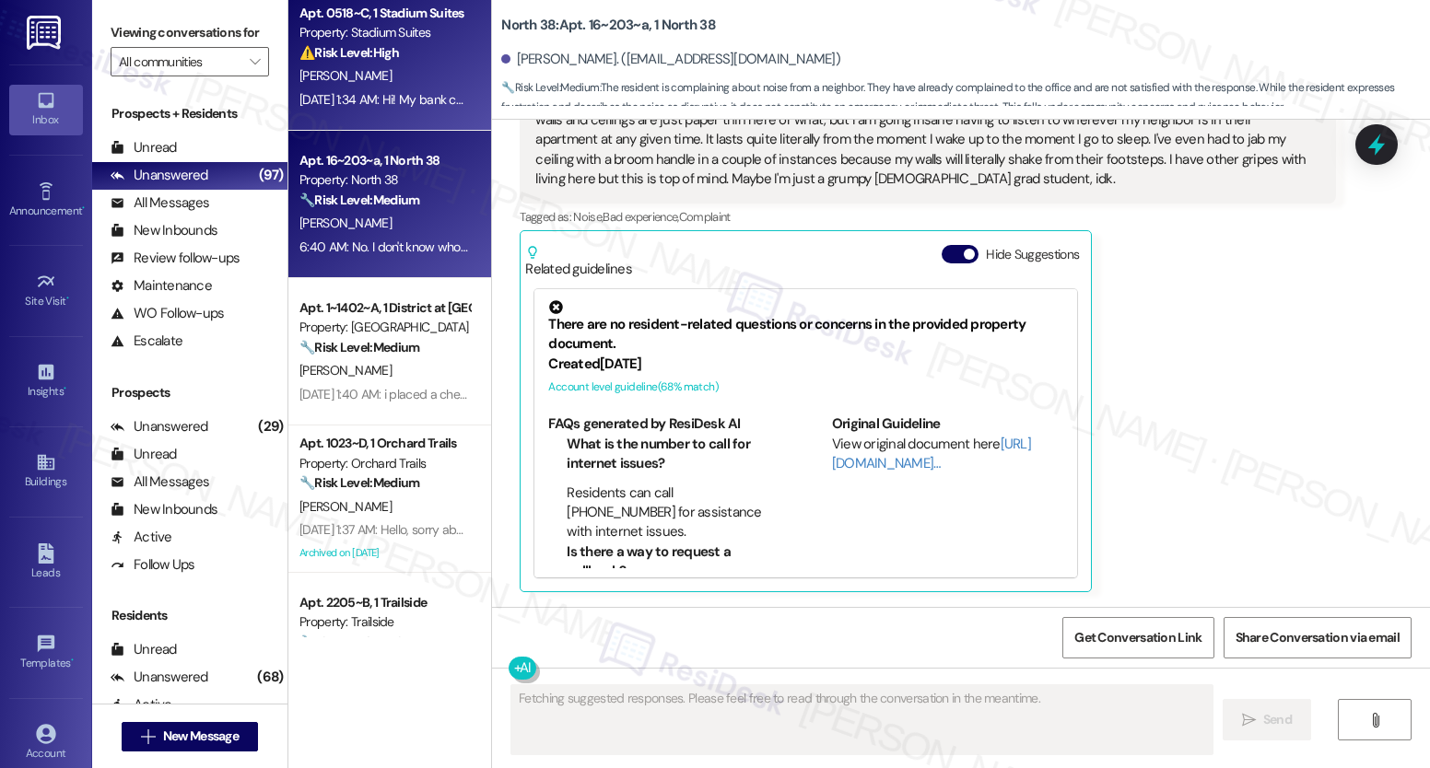
scroll to position [1167, 0]
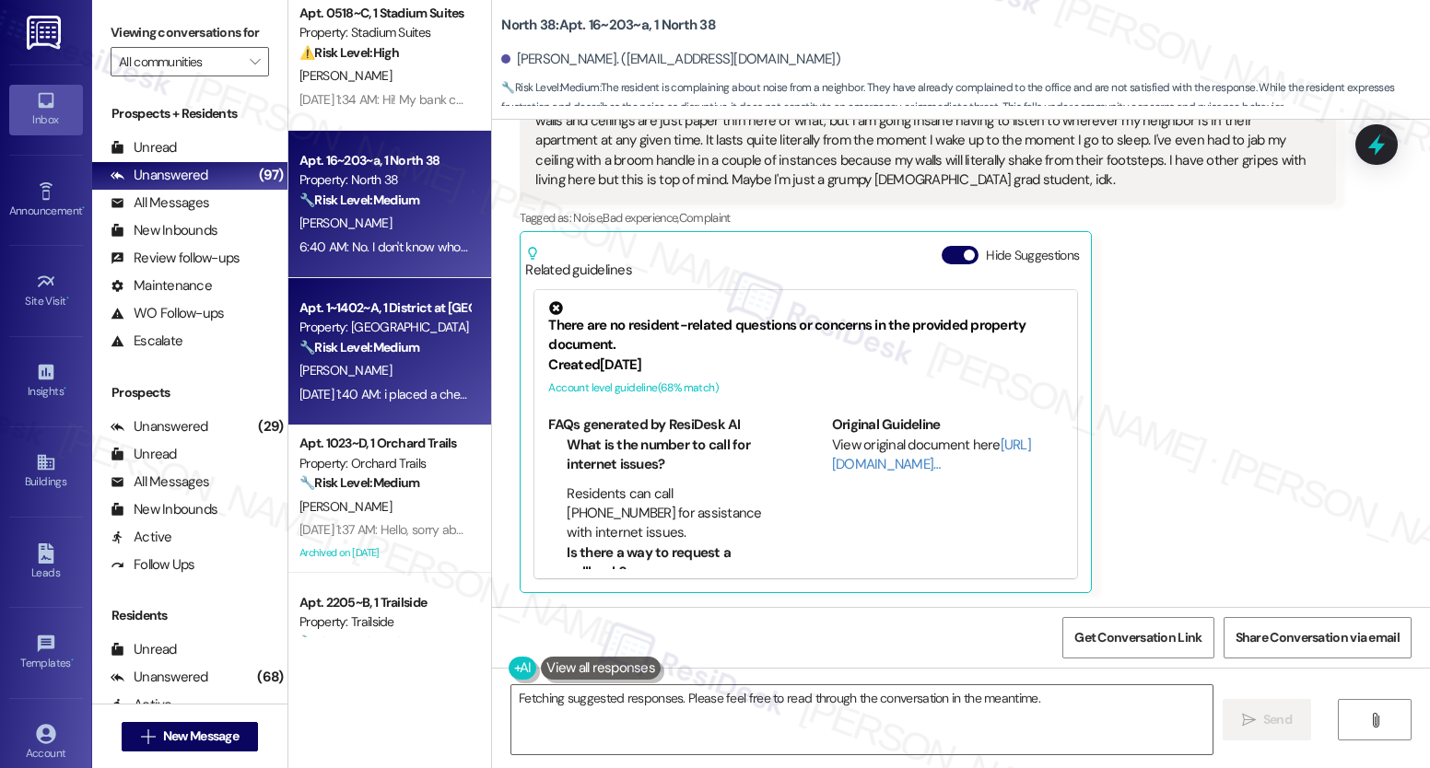
click at [396, 383] on div "[DATE] 1:40 AM: i placed a check in the drop box [DATE] 1:40 AM: i placed a che…" at bounding box center [385, 394] width 174 height 23
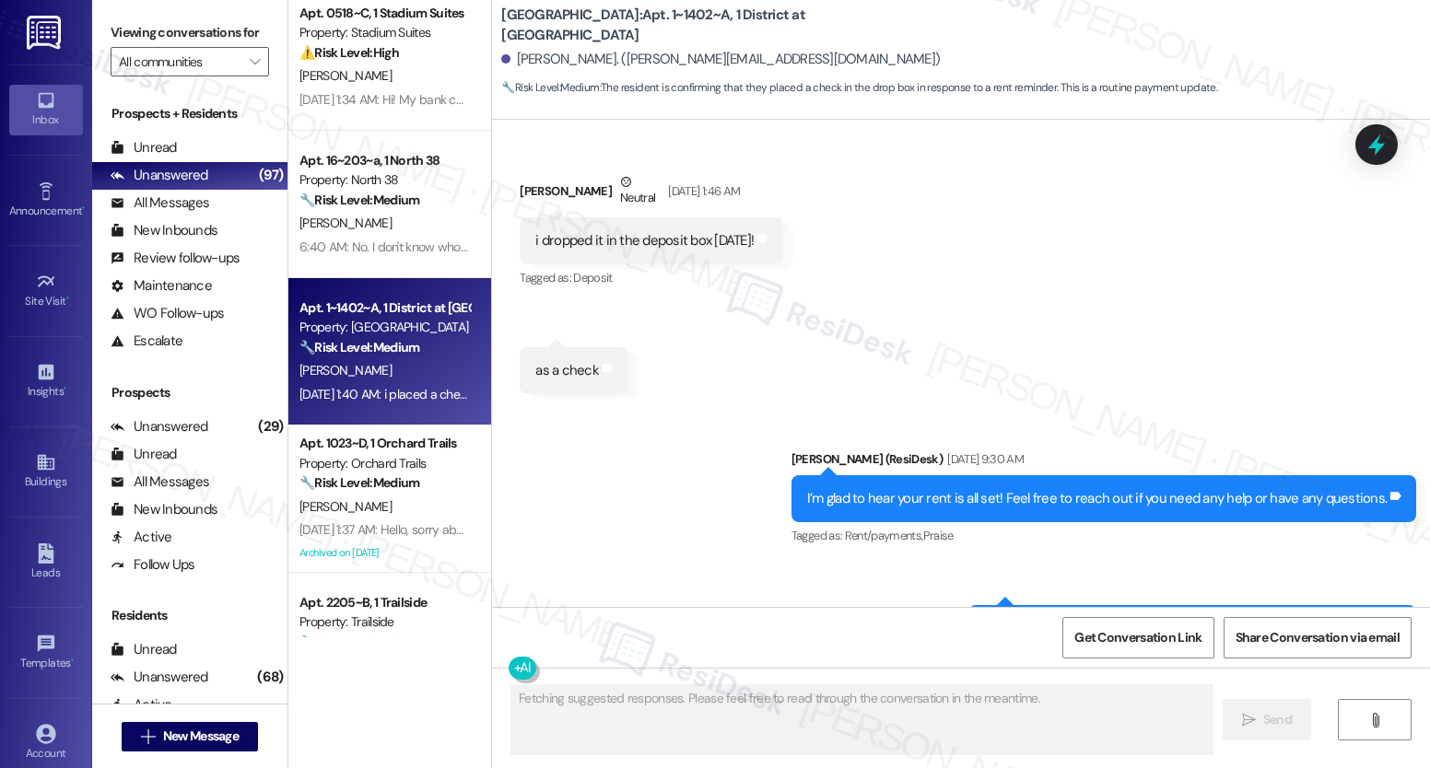
scroll to position [4816, 0]
